Goal: Find contact information: Find contact information

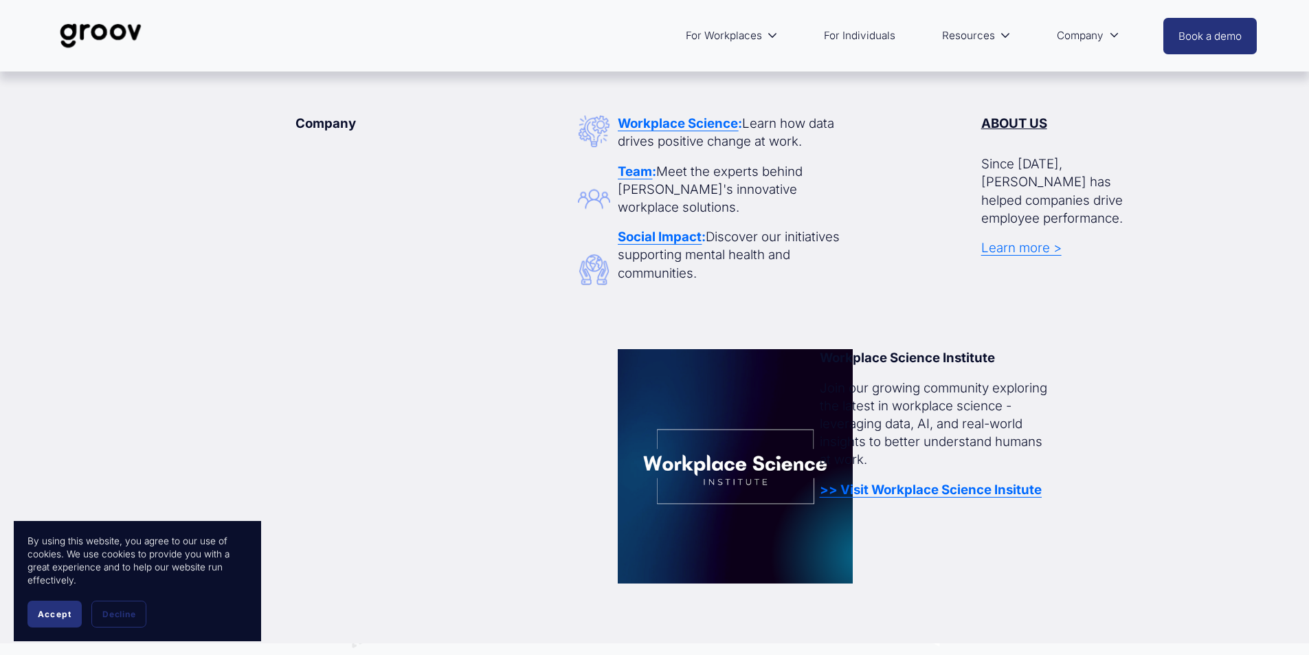
click at [1009, 126] on strong "ABOUT US" at bounding box center [1014, 123] width 66 height 16
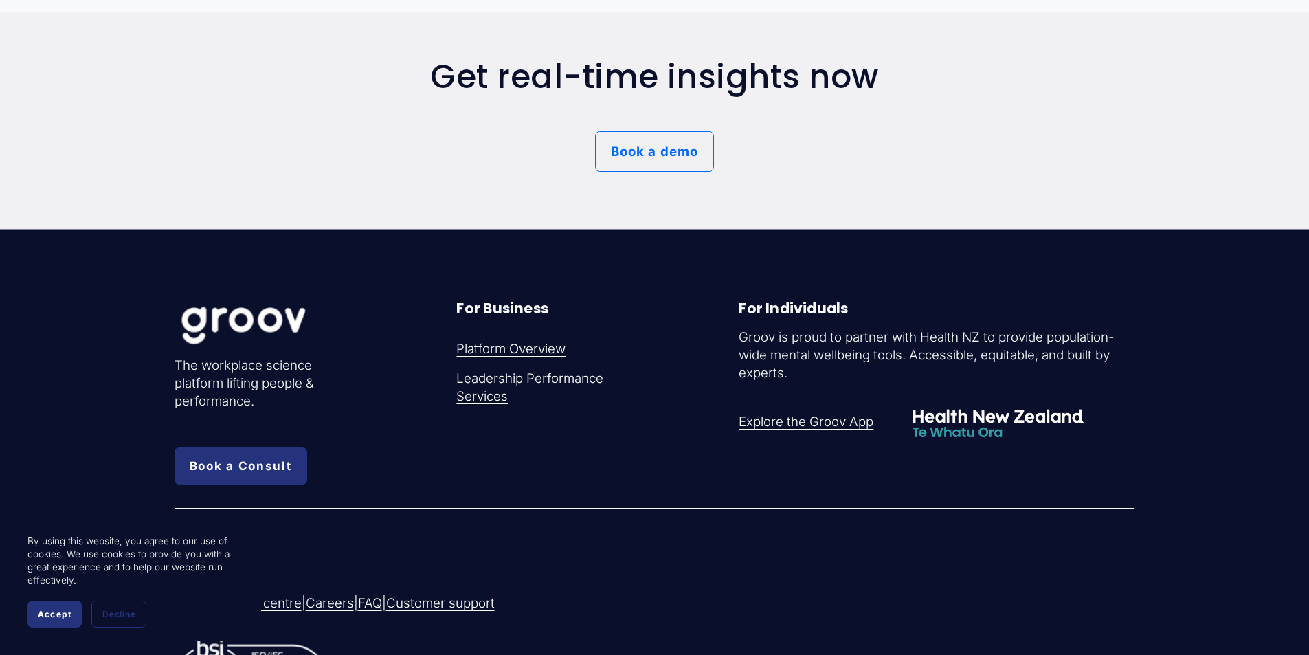
scroll to position [7722, 0]
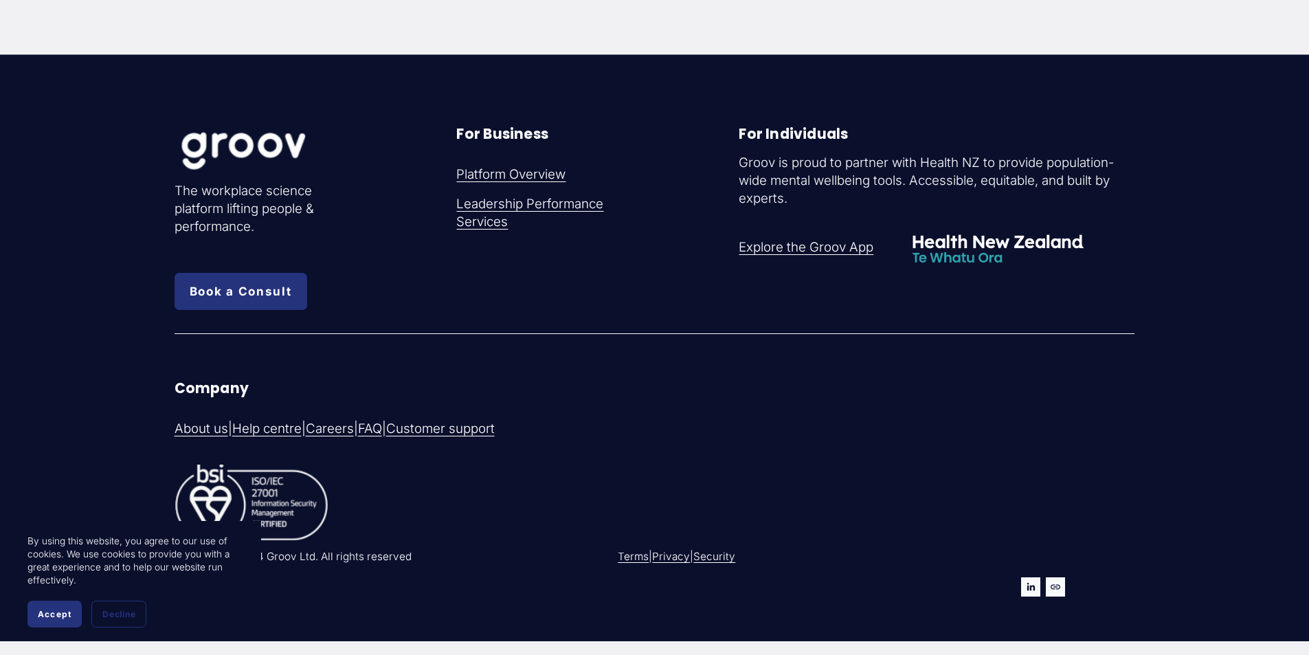
click at [734, 558] on link "Security" at bounding box center [714, 556] width 42 height 14
click at [680, 549] on link "Privacy" at bounding box center [671, 556] width 38 height 14
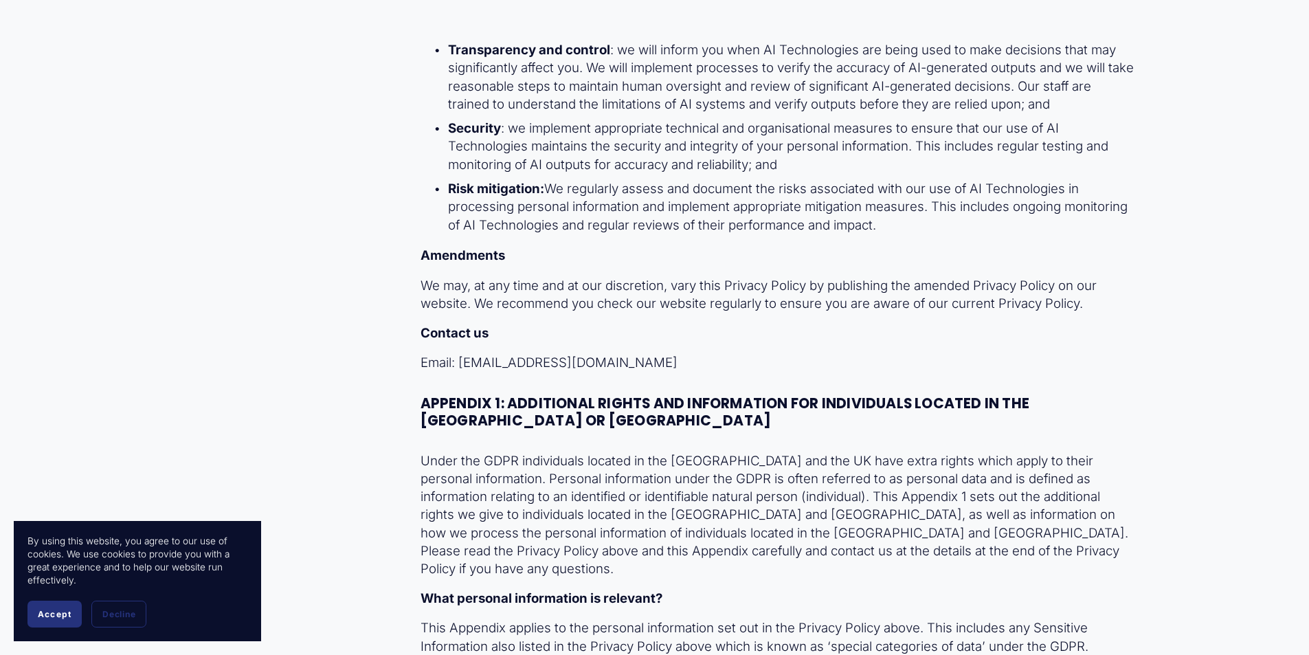
scroll to position [33055, 0]
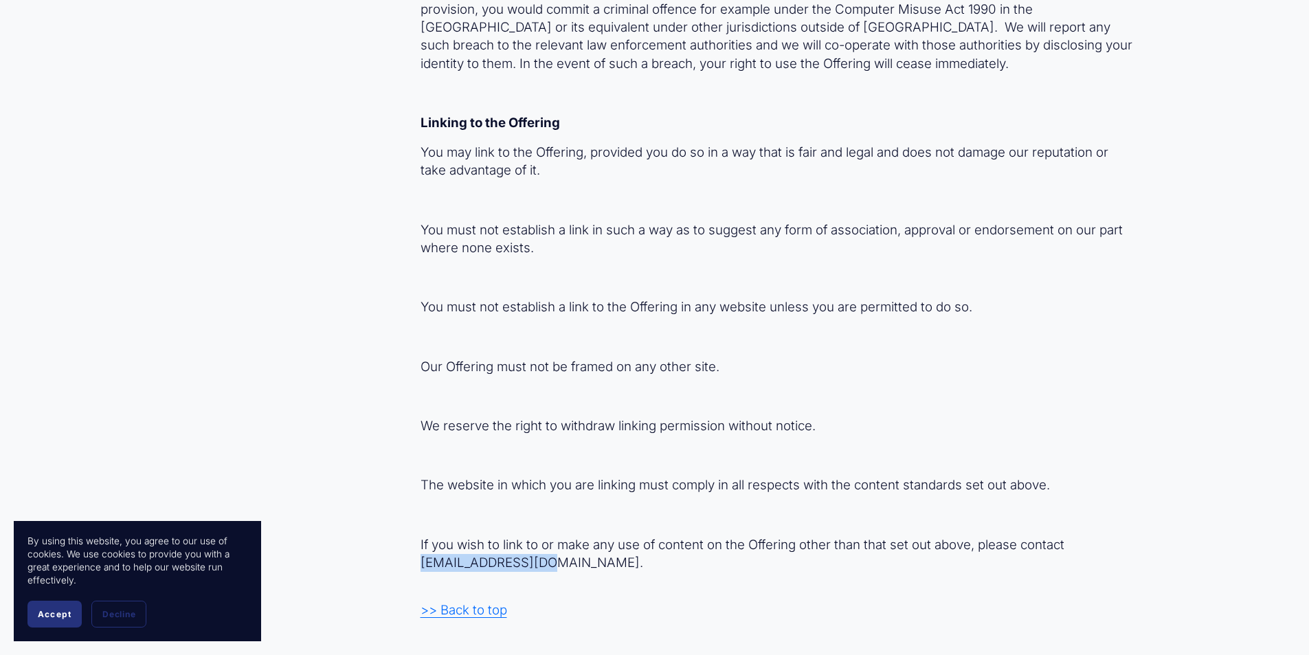
copy p "[EMAIL_ADDRESS][DOMAIN_NAME]"
drag, startPoint x: 545, startPoint y: 525, endPoint x: 421, endPoint y: 527, distance: 123.7
click at [421, 536] on p "If you wish to link to or make any use of content on the Offering other than th…" at bounding box center [777, 554] width 714 height 36
